Goal: Subscribe to service/newsletter

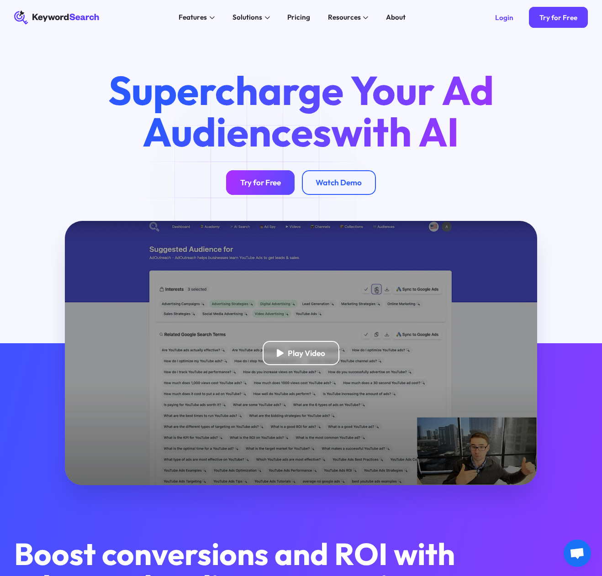
click at [257, 189] on link "Try for Free" at bounding box center [260, 182] width 68 height 25
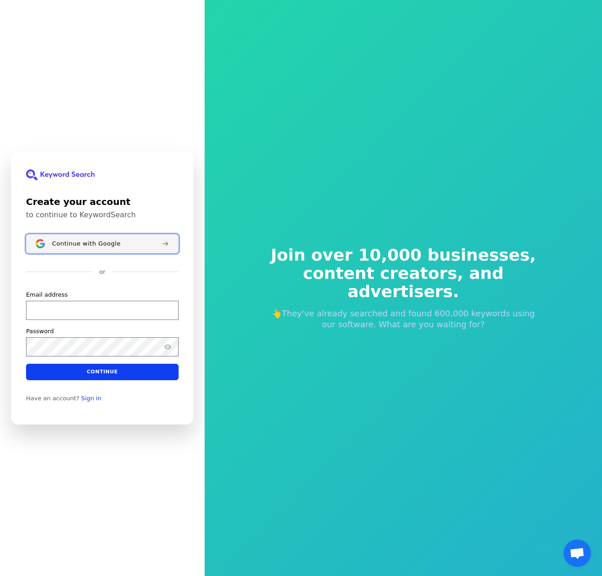
click at [122, 242] on div "Continue with Google" at bounding box center [103, 243] width 102 height 7
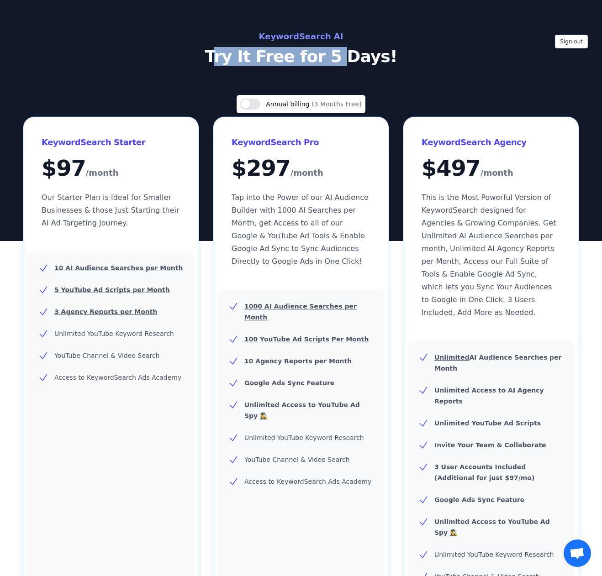
drag, startPoint x: 238, startPoint y: 60, endPoint x: 336, endPoint y: 58, distance: 97.7
click at [336, 58] on p "Try It Free for 5 Days!" at bounding box center [300, 56] width 409 height 18
click at [357, 57] on p "Try It Free for 5 Days!" at bounding box center [300, 56] width 409 height 18
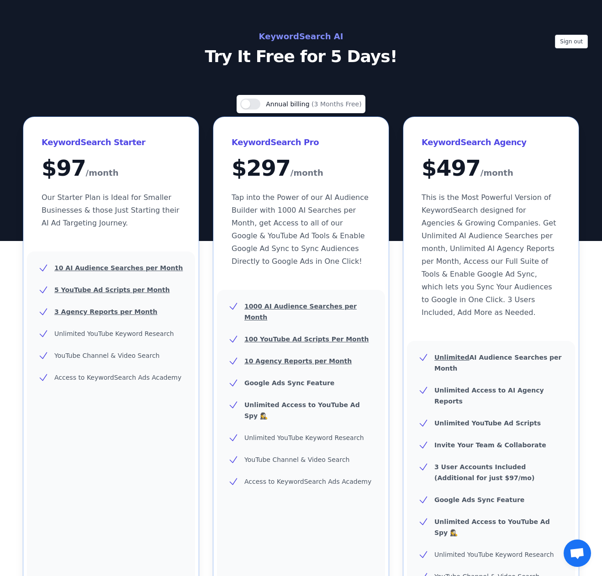
click at [271, 56] on p "Try It Free for 5 Days!" at bounding box center [300, 56] width 409 height 18
